Goal: Task Accomplishment & Management: Use online tool/utility

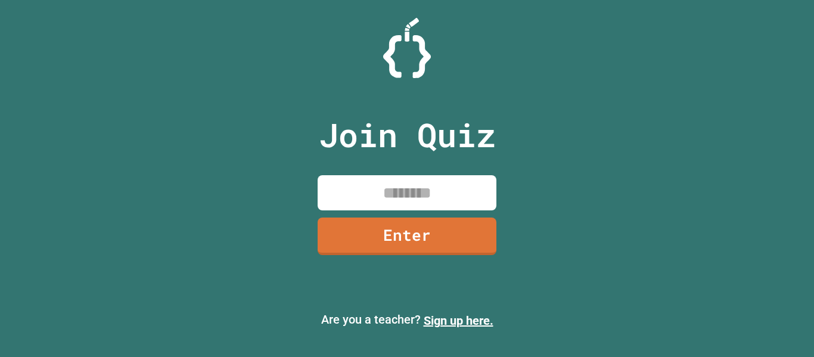
click at [406, 200] on input at bounding box center [407, 192] width 179 height 35
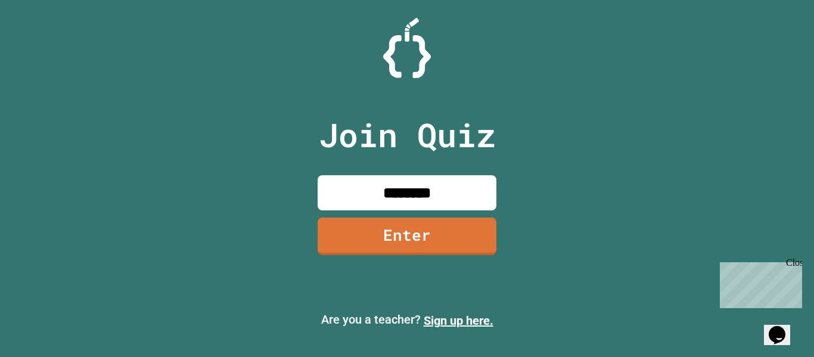
type input "********"
click at [428, 249] on link "Enter" at bounding box center [407, 235] width 173 height 40
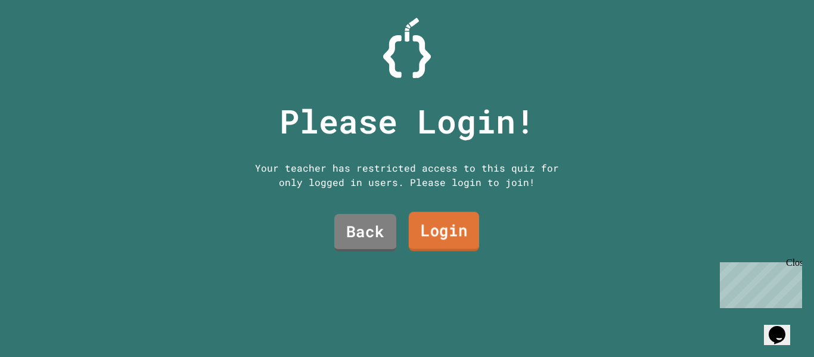
click at [433, 228] on link "Login" at bounding box center [444, 231] width 70 height 39
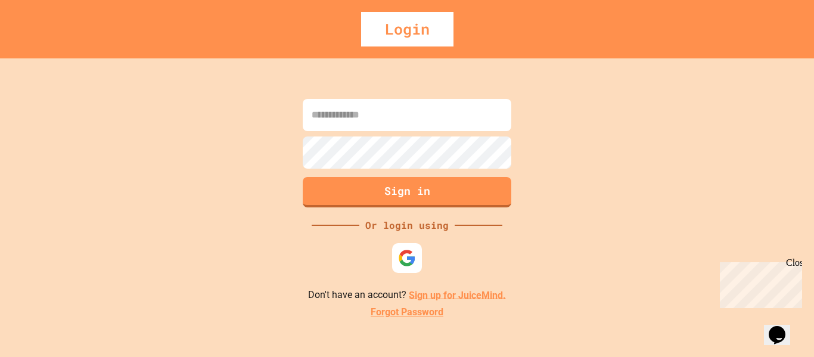
click at [369, 124] on input at bounding box center [407, 115] width 209 height 32
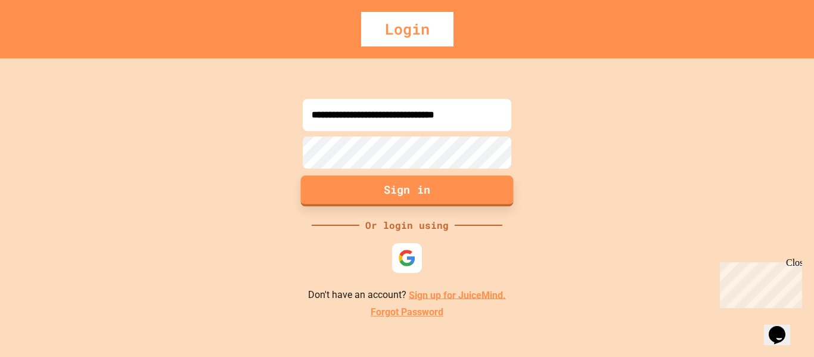
click at [378, 191] on button "Sign in" at bounding box center [407, 190] width 213 height 31
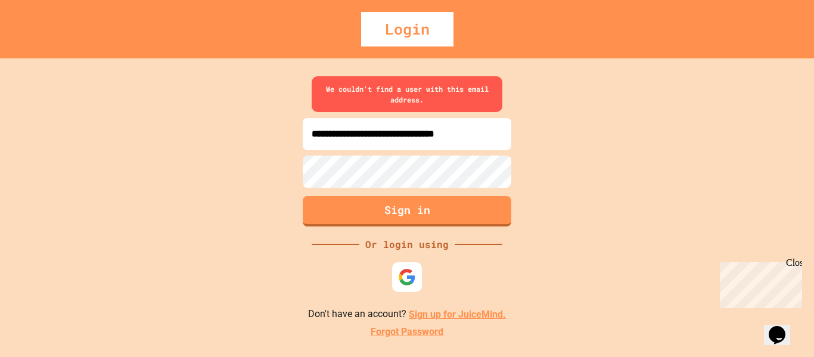
click at [314, 135] on input "**********" at bounding box center [407, 134] width 209 height 32
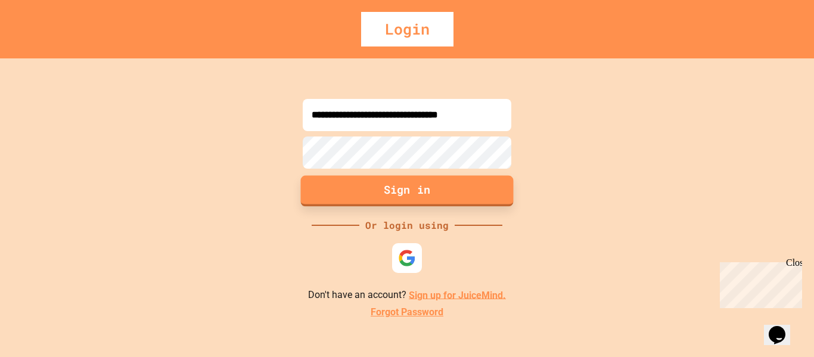
click at [418, 196] on button "Sign in" at bounding box center [407, 190] width 213 height 31
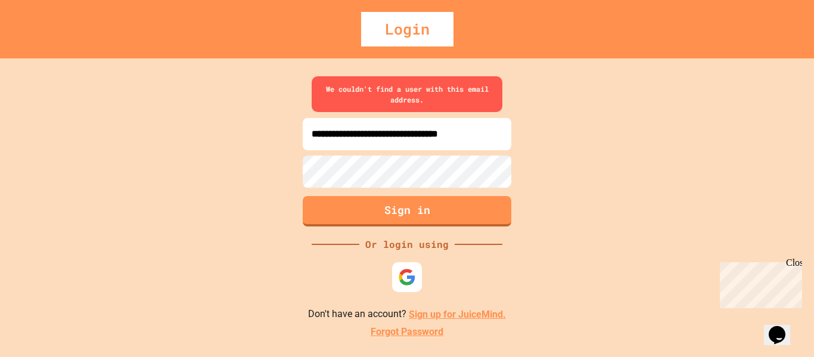
scroll to position [0, 10]
click at [502, 139] on input "**********" at bounding box center [407, 134] width 209 height 32
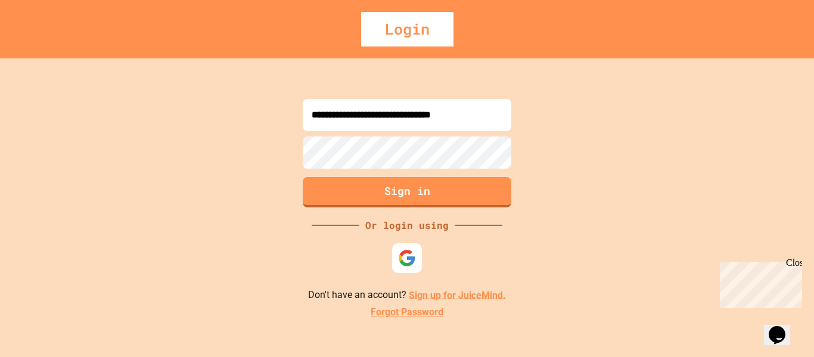
scroll to position [0, 0]
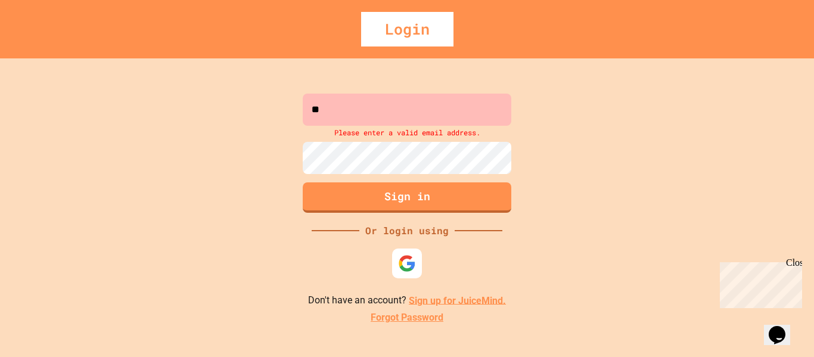
type input "*"
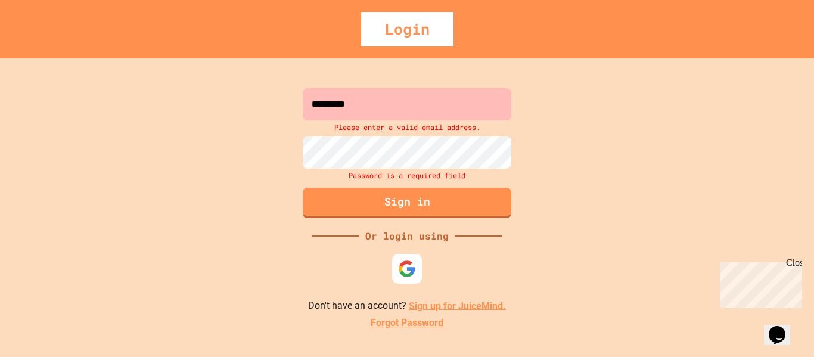
click at [366, 107] on input "*********" at bounding box center [407, 104] width 209 height 32
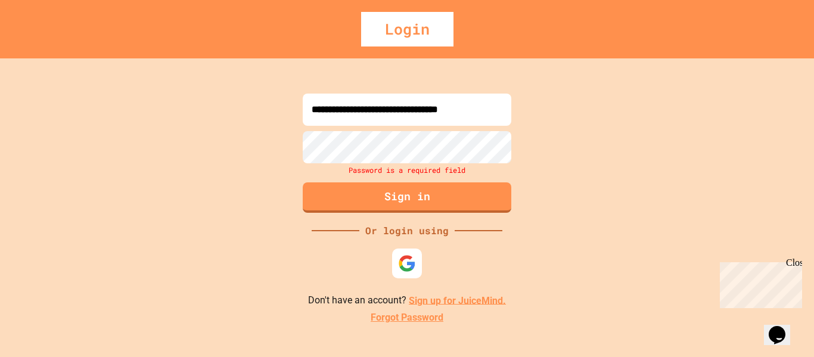
scroll to position [0, 10]
type input "**********"
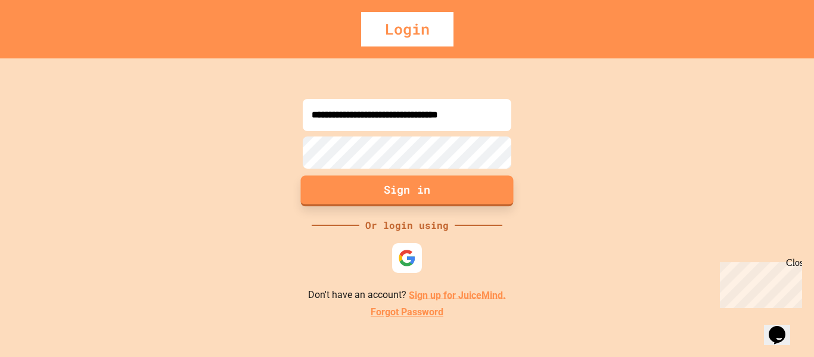
click at [361, 180] on button "Sign in" at bounding box center [407, 190] width 213 height 31
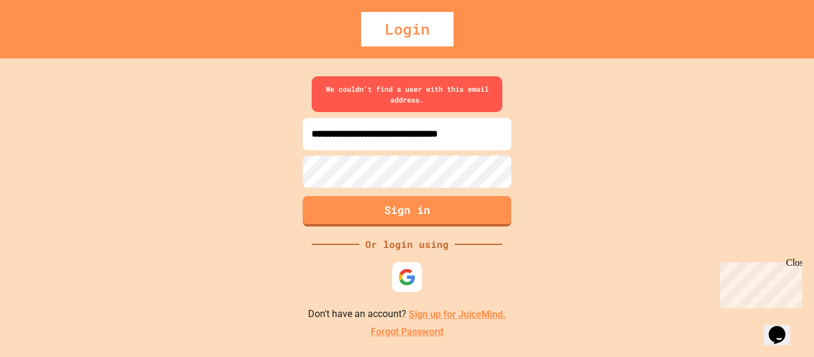
click at [428, 313] on link "Sign up for JuiceMind." at bounding box center [457, 314] width 97 height 11
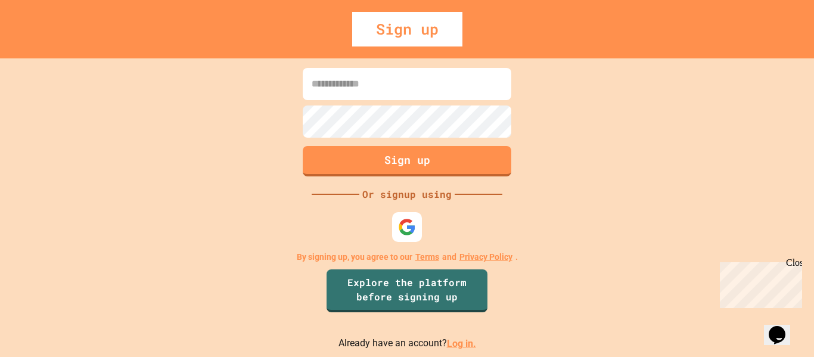
click at [361, 90] on input at bounding box center [407, 84] width 209 height 32
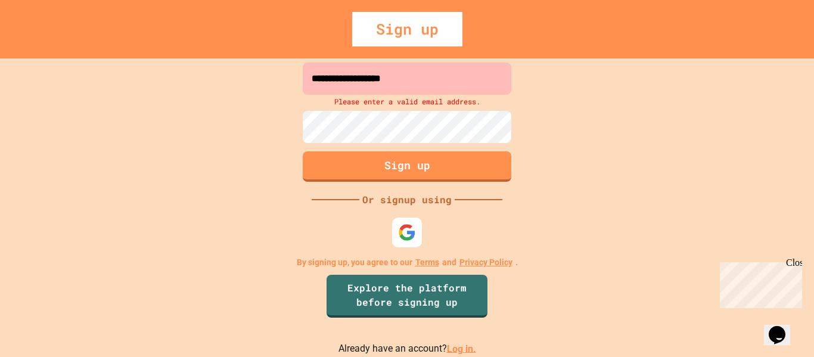
click at [433, 74] on input "**********" at bounding box center [407, 79] width 209 height 32
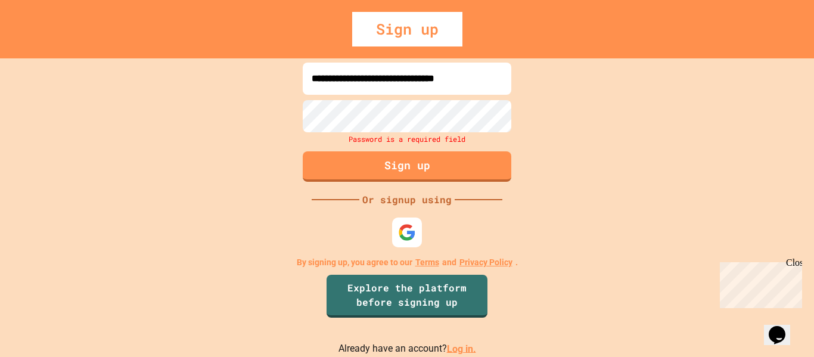
scroll to position [0, 4]
click at [426, 79] on input "**********" at bounding box center [407, 79] width 209 height 32
type input "**********"
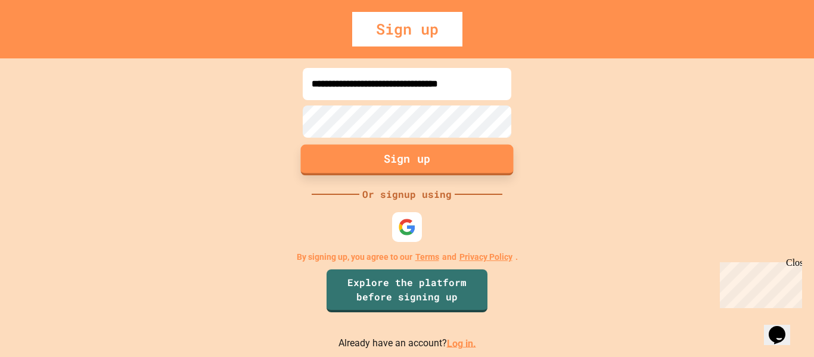
click at [402, 156] on button "Sign up" at bounding box center [407, 159] width 213 height 31
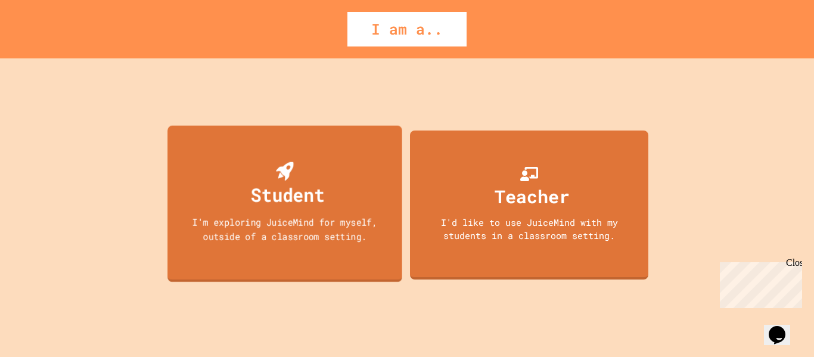
click at [315, 174] on div "Student" at bounding box center [285, 185] width 80 height 47
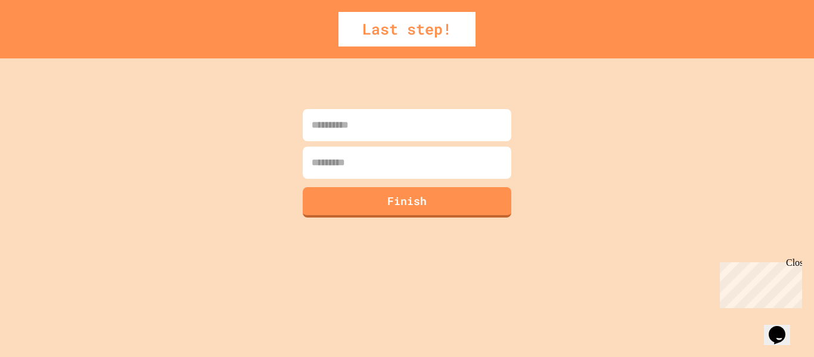
click at [343, 126] on input at bounding box center [407, 125] width 209 height 32
type input "*****"
click at [343, 156] on input at bounding box center [407, 163] width 209 height 32
type input "******"
click at [432, 190] on button "Finish" at bounding box center [407, 200] width 213 height 31
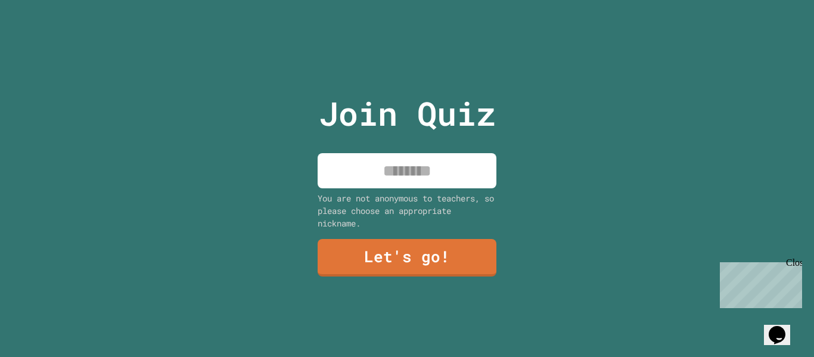
click at [421, 166] on input at bounding box center [407, 170] width 179 height 35
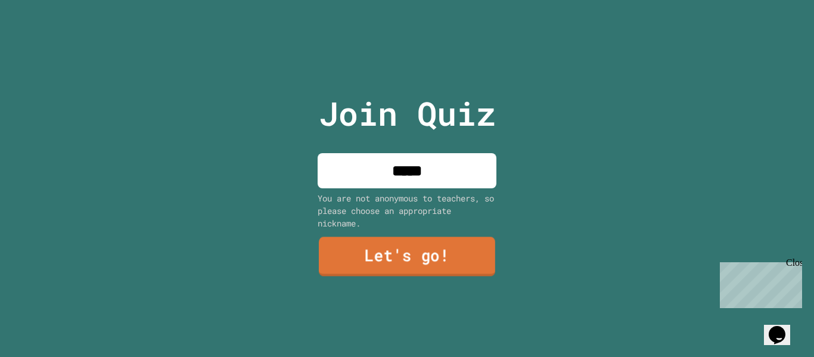
type input "*****"
click at [421, 237] on link "Let's go!" at bounding box center [407, 256] width 176 height 39
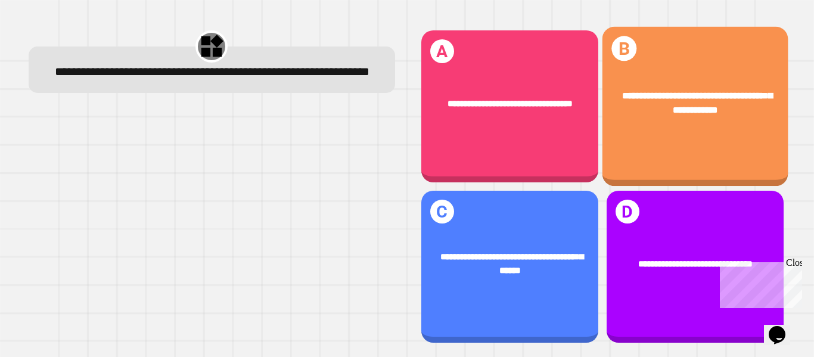
click at [688, 121] on div "**********" at bounding box center [695, 103] width 186 height 67
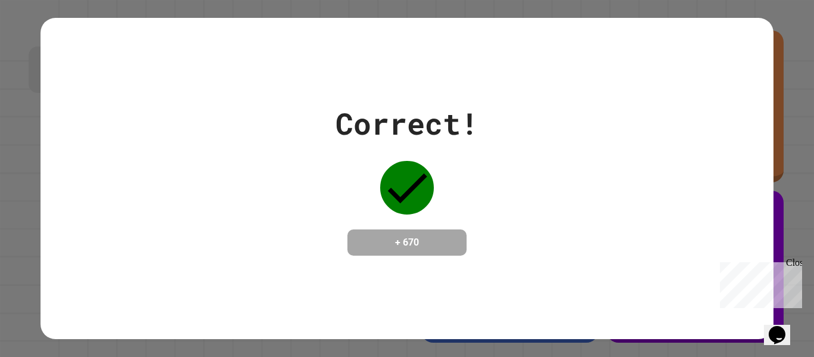
click at [468, 186] on div "Correct! + 670" at bounding box center [407, 178] width 143 height 154
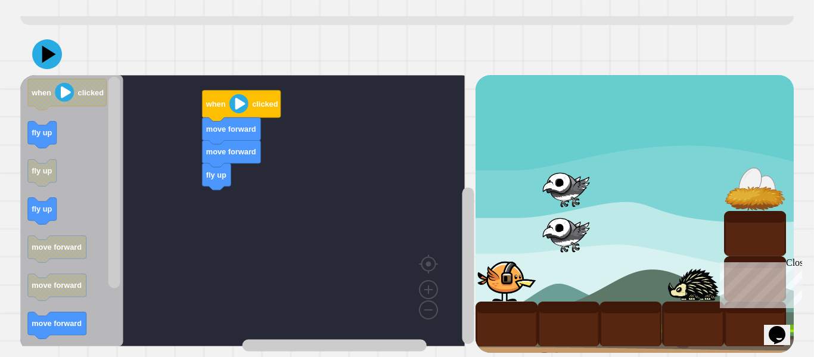
scroll to position [91, 0]
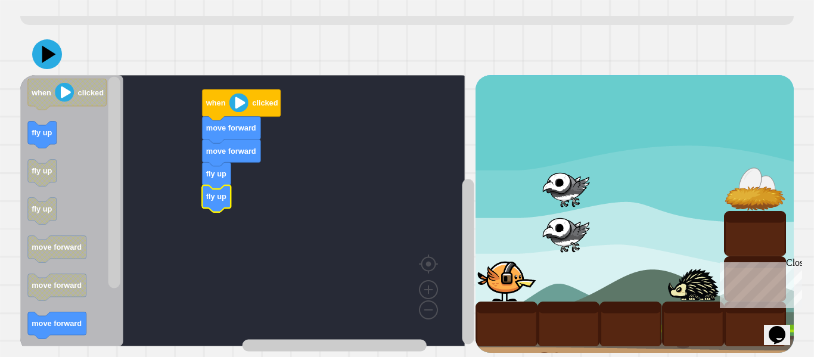
click at [239, 93] on image "Blockly Workspace" at bounding box center [238, 102] width 19 height 19
click at [263, 101] on icon "Blockly Workspace" at bounding box center [242, 104] width 79 height 31
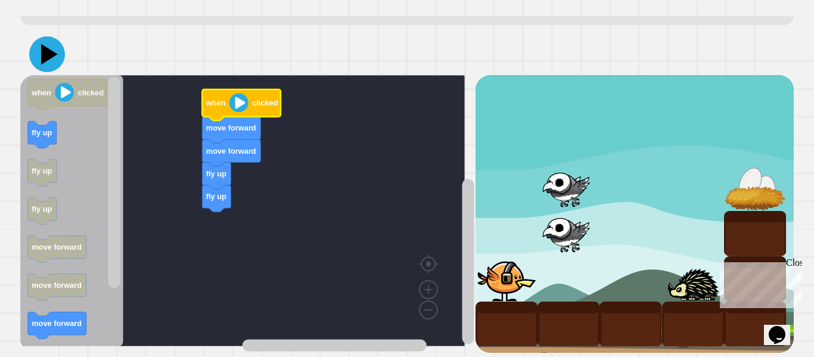
click at [48, 44] on icon at bounding box center [49, 54] width 17 height 21
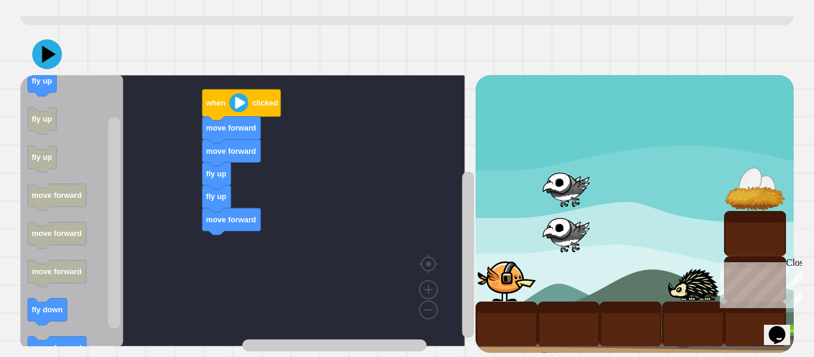
click at [168, 251] on div "fly up fly up move forward move forward move forward when clicked when clicked …" at bounding box center [247, 214] width 455 height 278
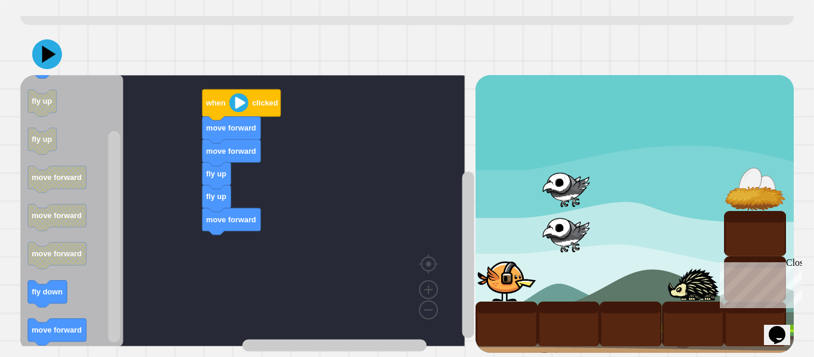
click at [186, 231] on div "fly up fly up move forward move forward move forward when clicked when clicked …" at bounding box center [247, 214] width 455 height 278
click at [144, 213] on div "fly up fly up move forward move forward move forward when clicked when clicked …" at bounding box center [247, 214] width 455 height 278
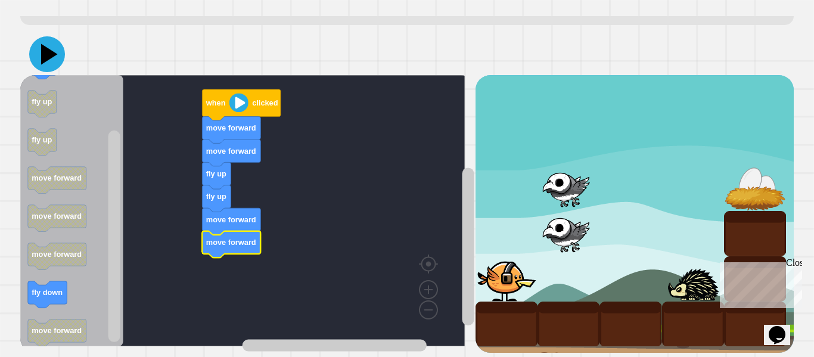
click at [46, 44] on icon at bounding box center [49, 54] width 17 height 21
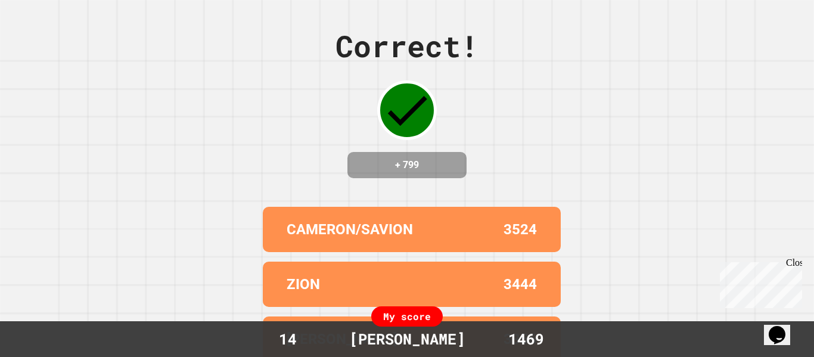
scroll to position [139, 0]
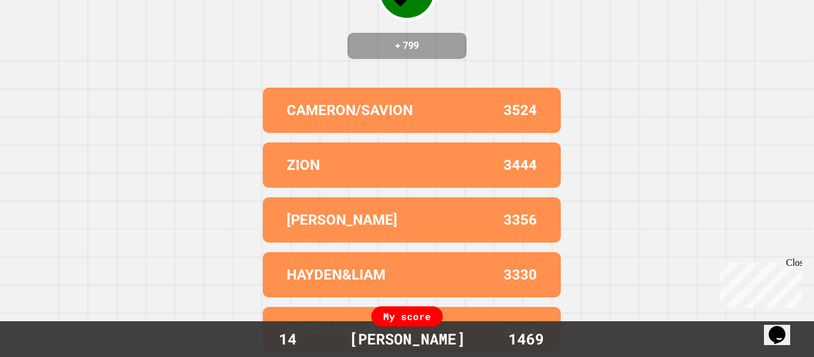
click at [794, 263] on div "Close" at bounding box center [793, 264] width 15 height 15
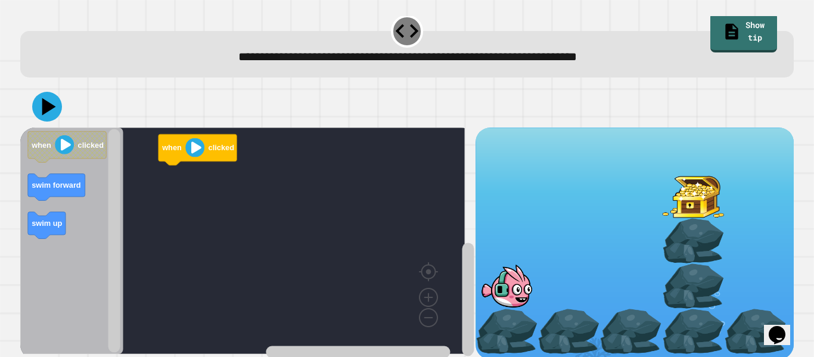
scroll to position [27, 0]
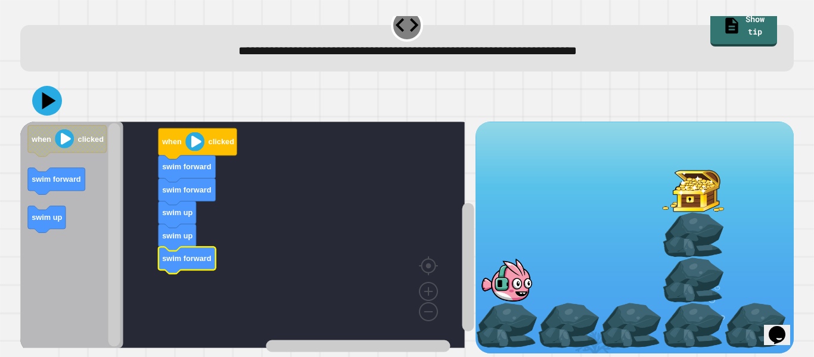
click at [51, 86] on icon at bounding box center [47, 101] width 30 height 30
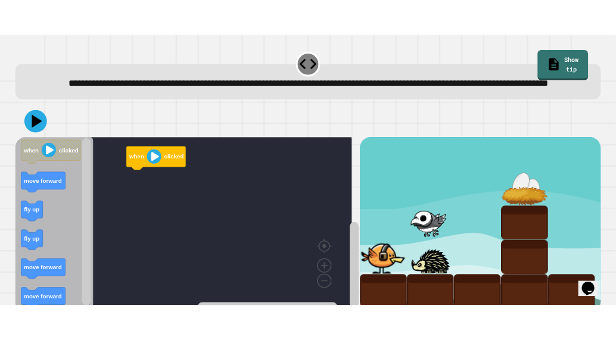
scroll to position [46, 0]
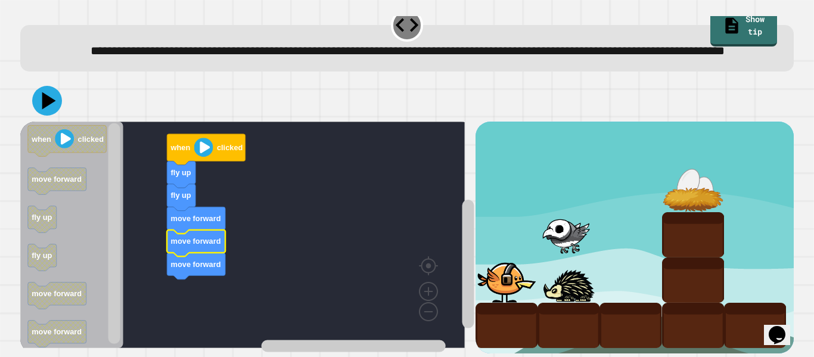
click at [54, 100] on icon at bounding box center [47, 101] width 30 height 30
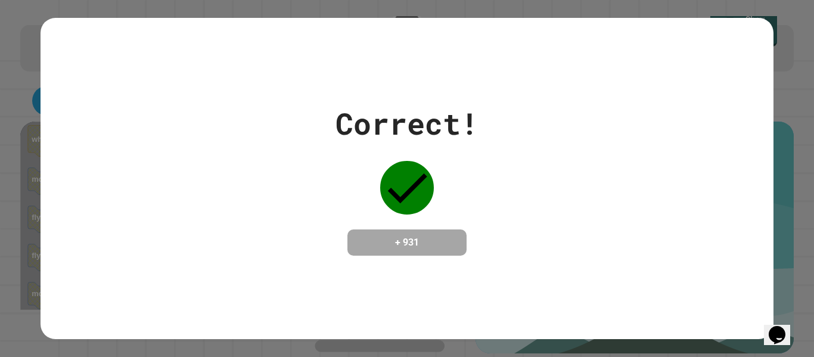
scroll to position [0, 0]
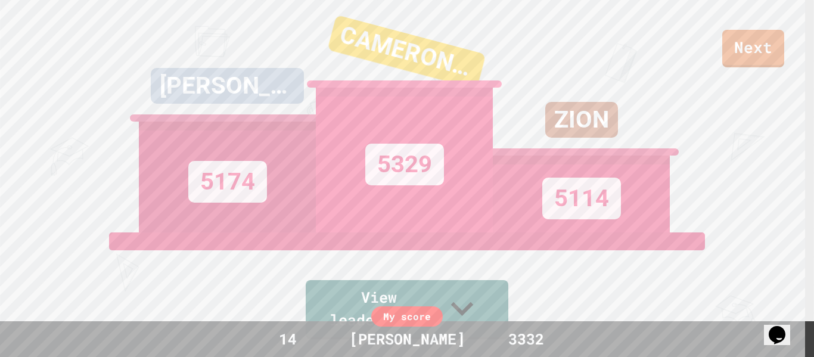
click at [763, 45] on link "Next" at bounding box center [753, 49] width 62 height 38
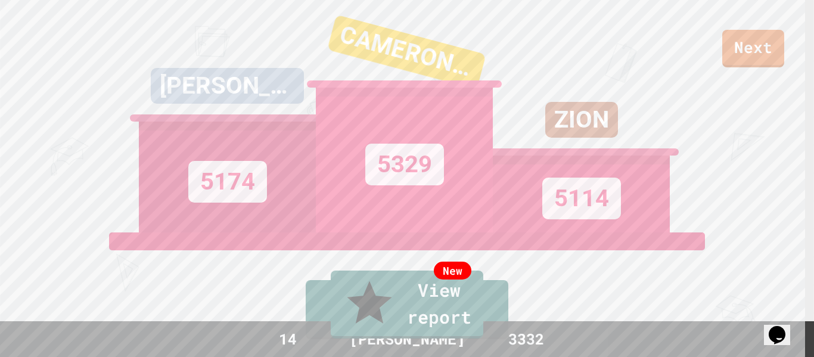
click at [462, 326] on link "New View report" at bounding box center [407, 305] width 153 height 68
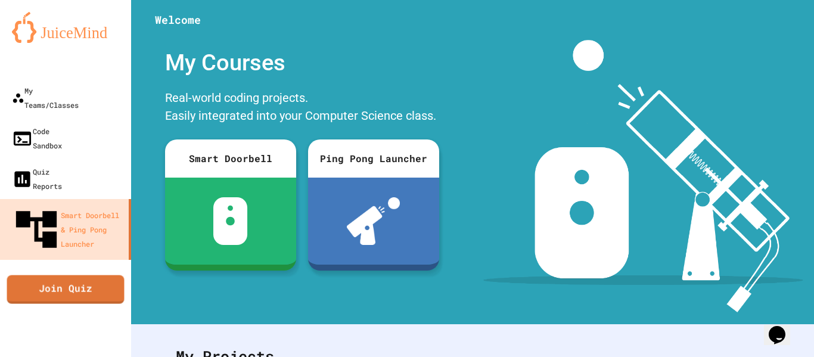
click at [84, 275] on link "Join Quiz" at bounding box center [65, 289] width 117 height 29
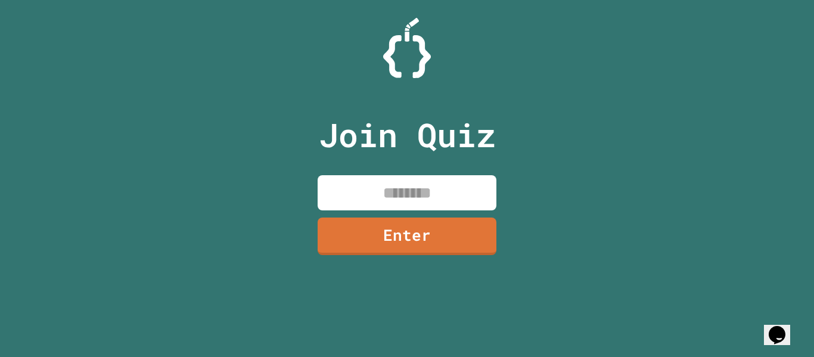
click at [432, 185] on input at bounding box center [407, 192] width 179 height 35
click at [455, 175] on input at bounding box center [407, 192] width 179 height 35
type input "**********"
type input "*"
type input "********"
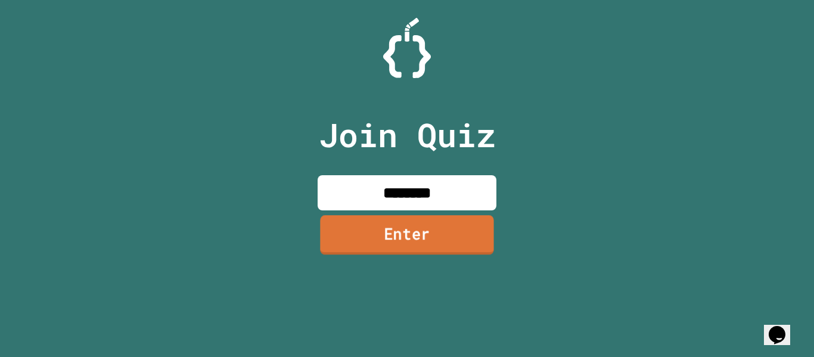
click at [413, 233] on link "Enter" at bounding box center [406, 234] width 173 height 39
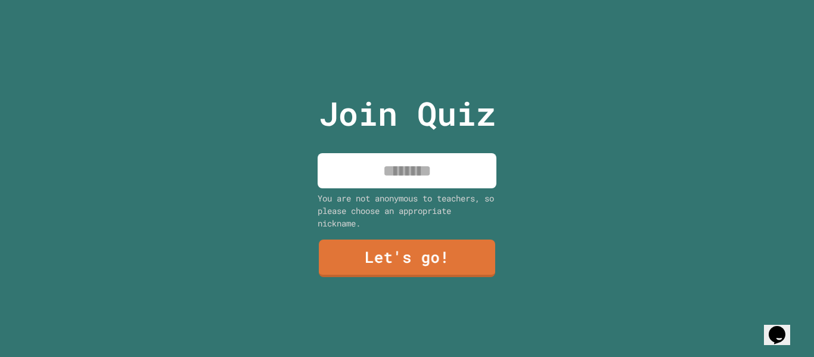
click at [404, 154] on input at bounding box center [407, 170] width 179 height 35
type input "*****"
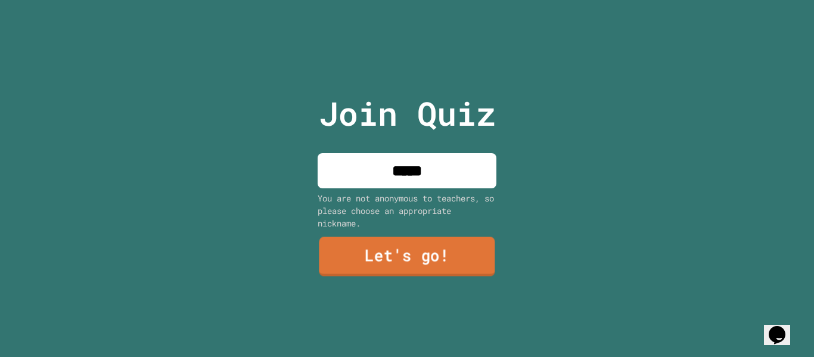
click at [396, 250] on link "Let's go!" at bounding box center [407, 256] width 176 height 39
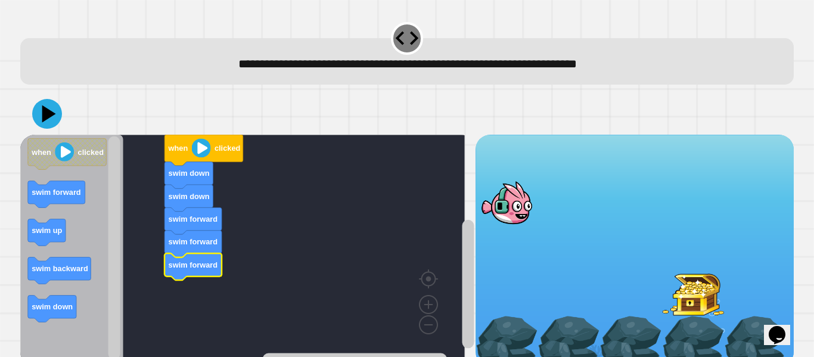
click at [45, 113] on icon at bounding box center [49, 113] width 14 height 17
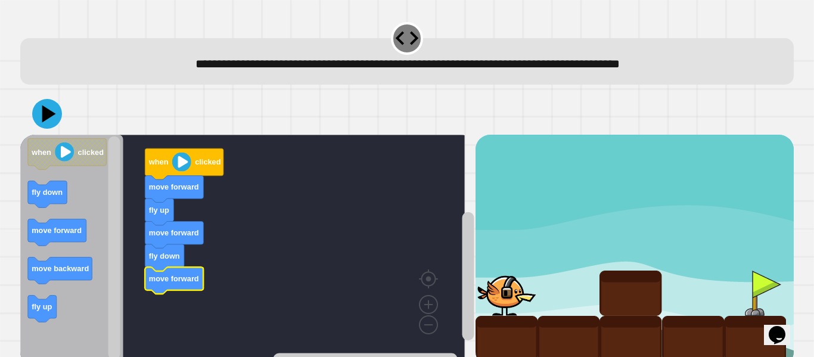
click at [166, 159] on text "when" at bounding box center [158, 162] width 20 height 9
click at [48, 112] on icon at bounding box center [49, 113] width 14 height 17
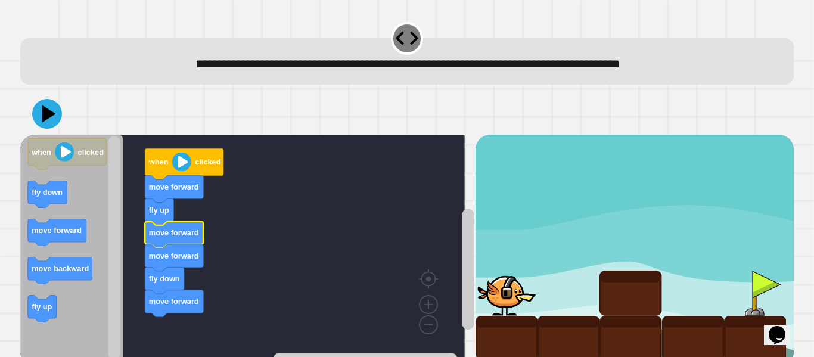
click at [55, 119] on icon at bounding box center [47, 114] width 30 height 30
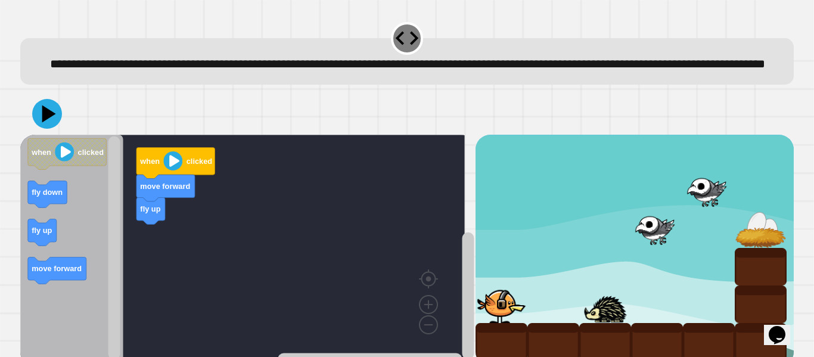
scroll to position [46, 0]
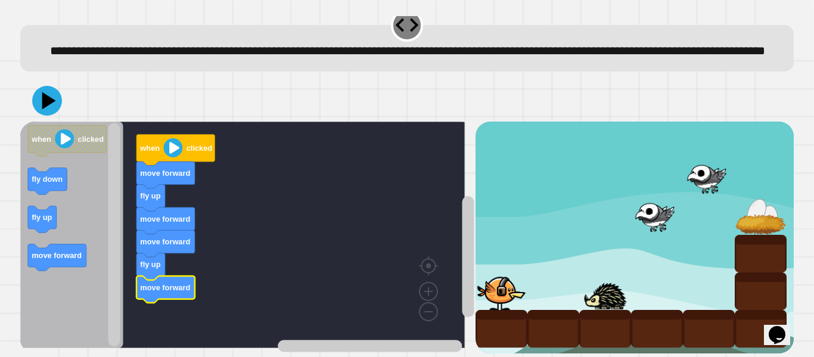
click at [48, 86] on icon at bounding box center [47, 101] width 30 height 30
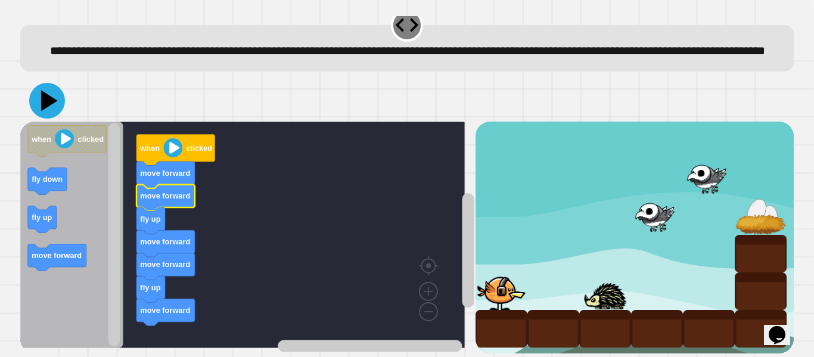
click at [53, 94] on icon at bounding box center [47, 101] width 36 height 36
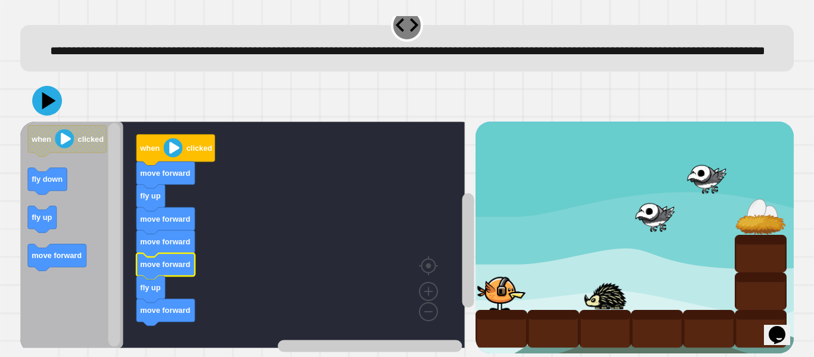
click at [60, 103] on div at bounding box center [407, 101] width 774 height 42
click at [38, 83] on icon at bounding box center [47, 100] width 34 height 34
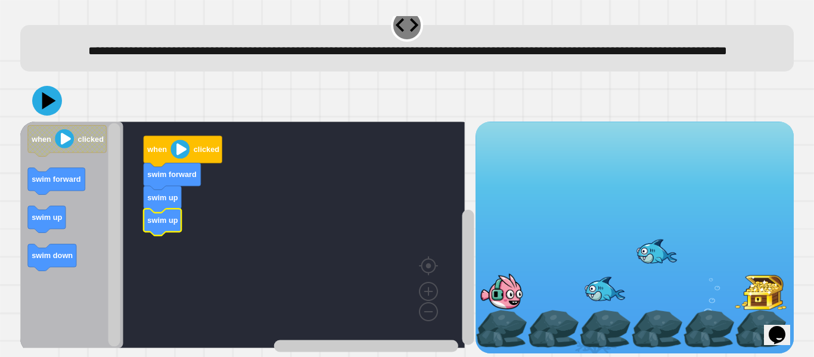
click at [545, 310] on div at bounding box center [553, 329] width 52 height 38
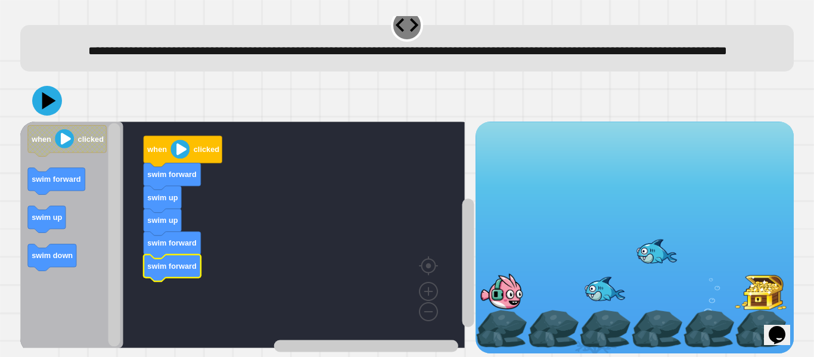
click at [507, 275] on div at bounding box center [502, 291] width 52 height 38
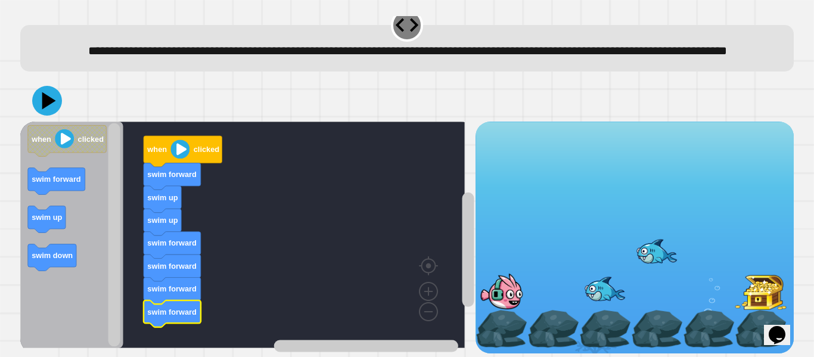
click at [45, 210] on icon "Blockly Workspace" at bounding box center [47, 219] width 38 height 27
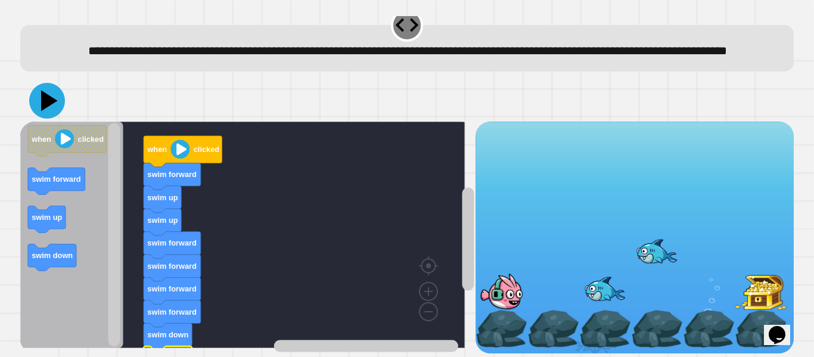
click at [42, 85] on icon at bounding box center [47, 101] width 36 height 36
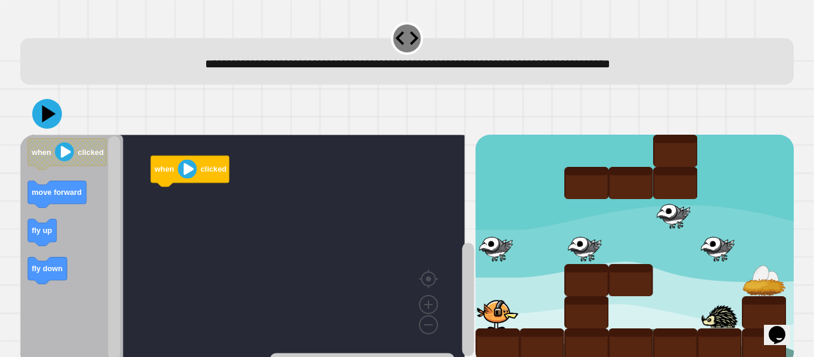
scroll to position [27, 0]
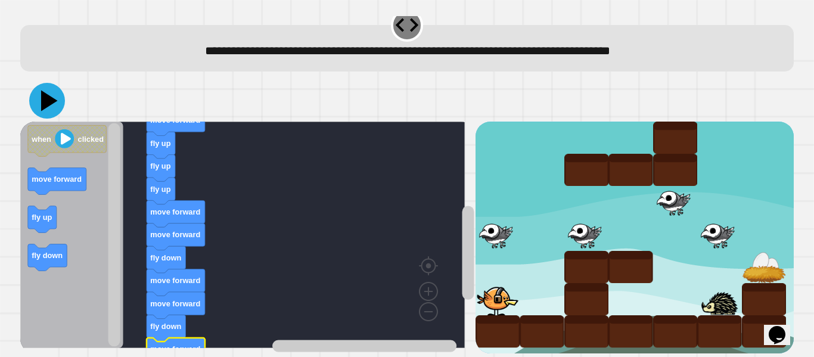
click at [61, 89] on icon at bounding box center [47, 101] width 36 height 36
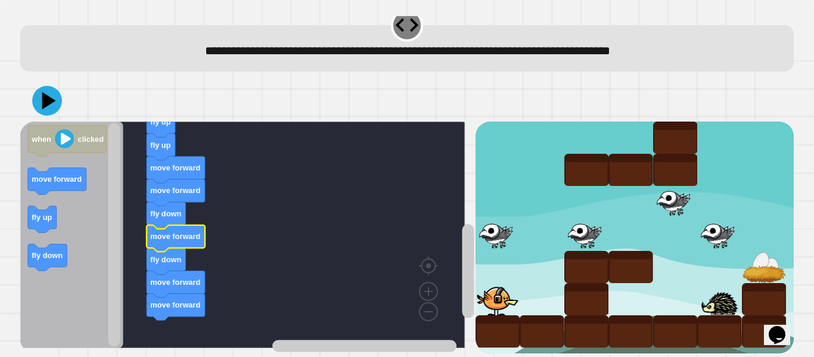
click at [45, 97] on icon at bounding box center [47, 101] width 30 height 30
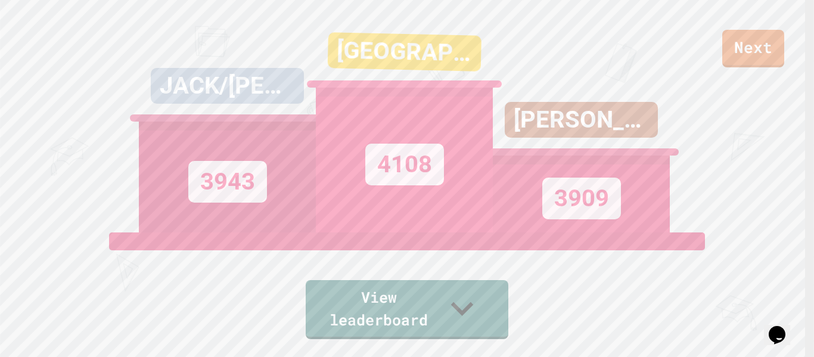
click at [439, 319] on link "View leaderboard" at bounding box center [407, 309] width 203 height 59
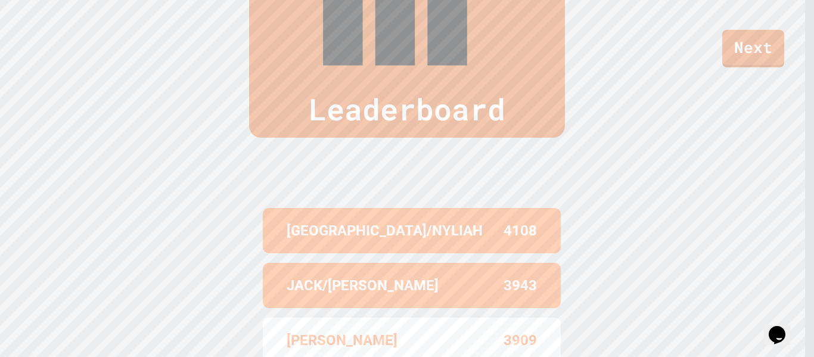
scroll to position [496, 0]
click at [768, 48] on link "Next" at bounding box center [753, 49] width 62 height 38
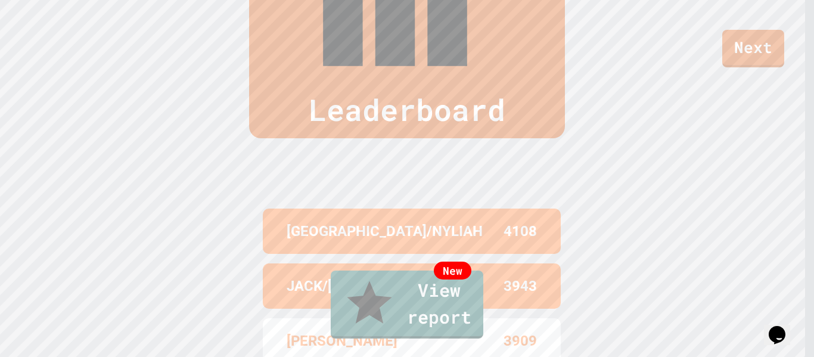
click at [436, 309] on link "New View report" at bounding box center [407, 305] width 153 height 68
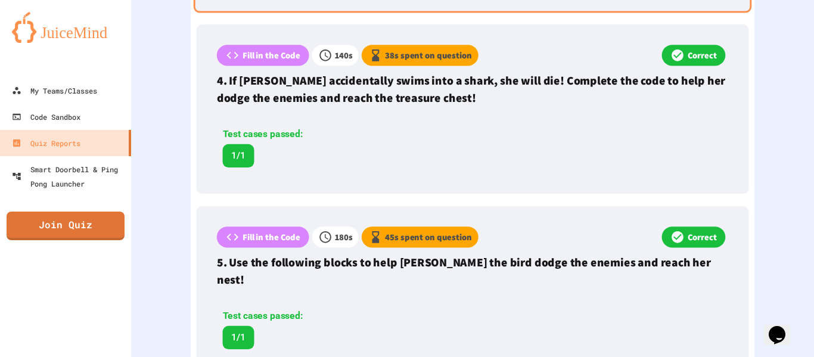
scroll to position [914, 0]
